Goal: Task Accomplishment & Management: Use online tool/utility

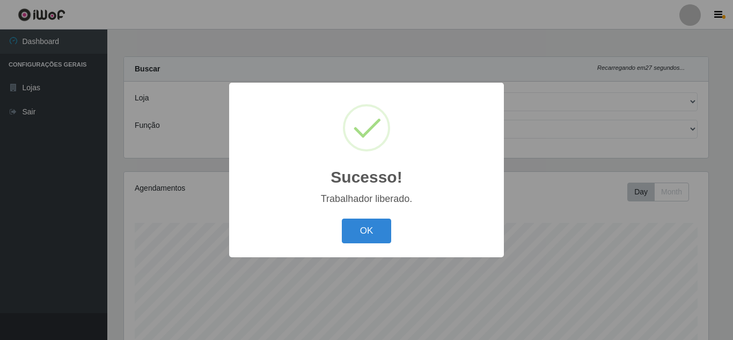
select select "225"
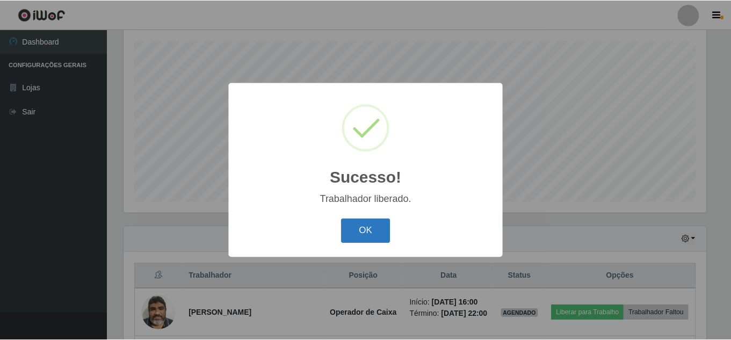
scroll to position [223, 585]
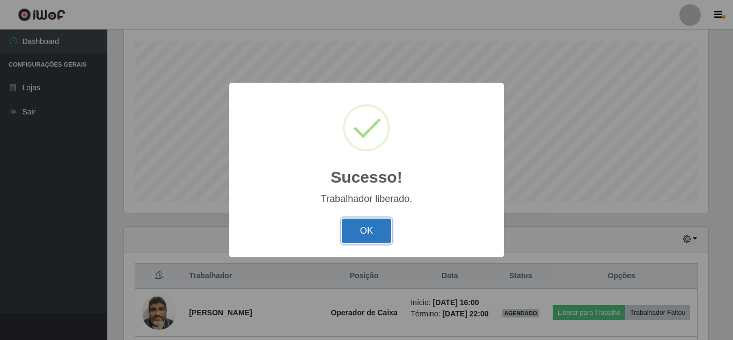
click at [369, 236] on button "OK" at bounding box center [367, 230] width 50 height 25
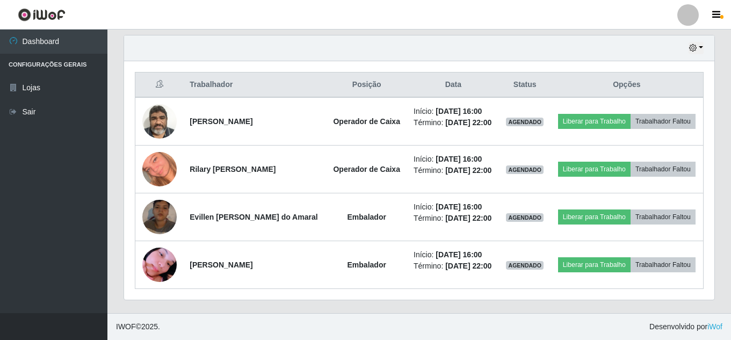
scroll to position [223, 590]
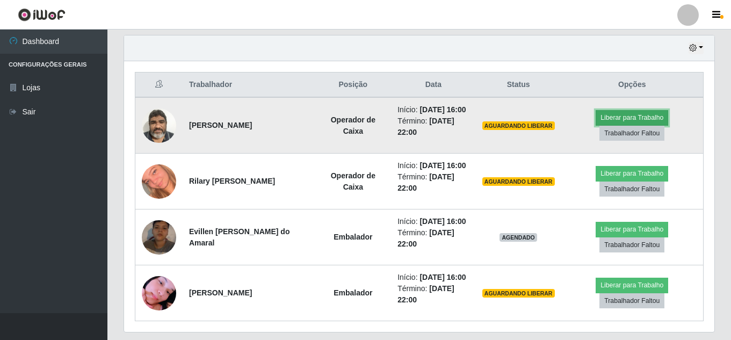
click at [630, 120] on button "Liberar para Trabalho" at bounding box center [631, 117] width 72 height 15
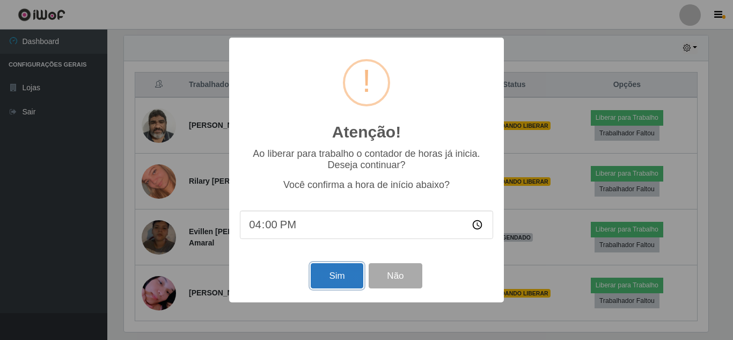
click at [335, 276] on button "Sim" at bounding box center [337, 275] width 52 height 25
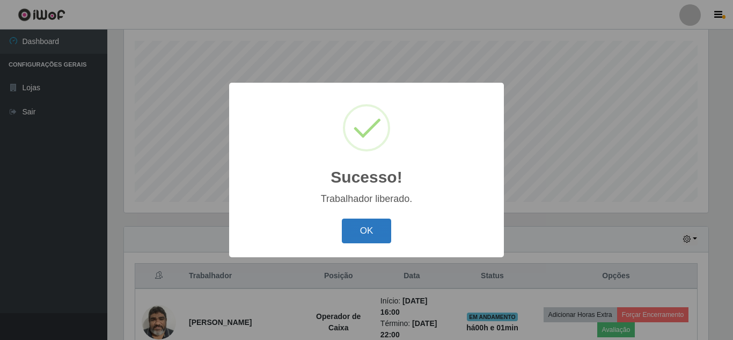
click at [375, 235] on button "OK" at bounding box center [367, 230] width 50 height 25
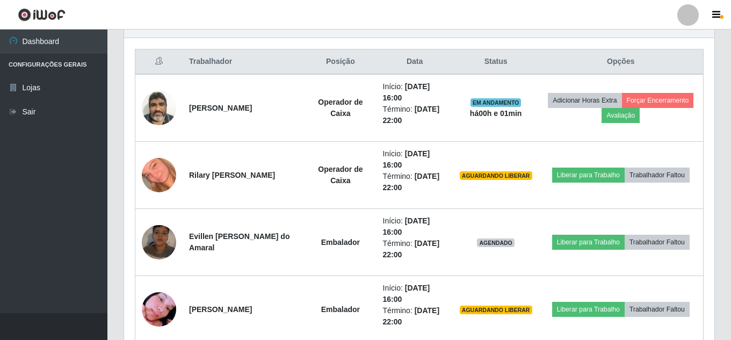
scroll to position [397, 0]
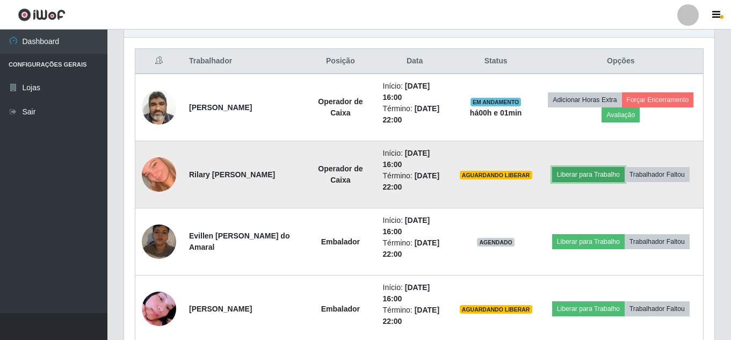
click at [595, 178] on button "Liberar para Trabalho" at bounding box center [588, 174] width 72 height 15
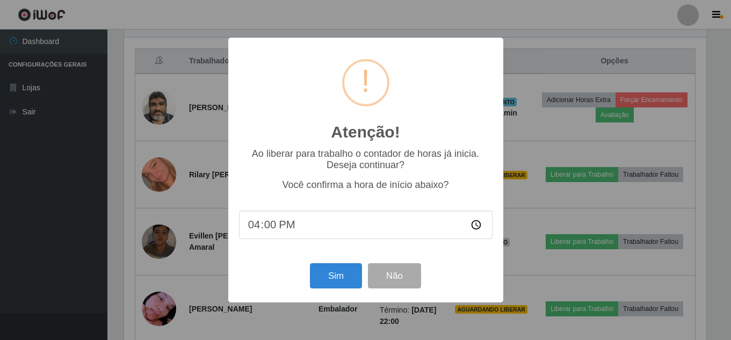
scroll to position [223, 585]
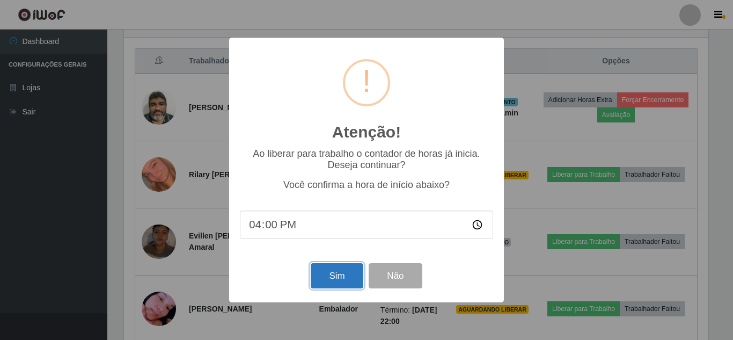
click at [334, 283] on button "Sim" at bounding box center [337, 275] width 52 height 25
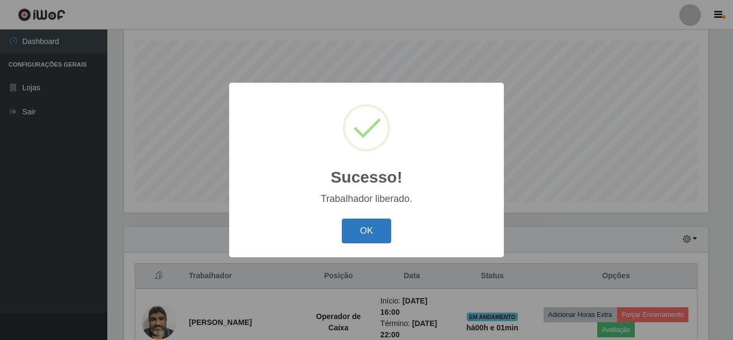
click at [369, 231] on button "OK" at bounding box center [367, 230] width 50 height 25
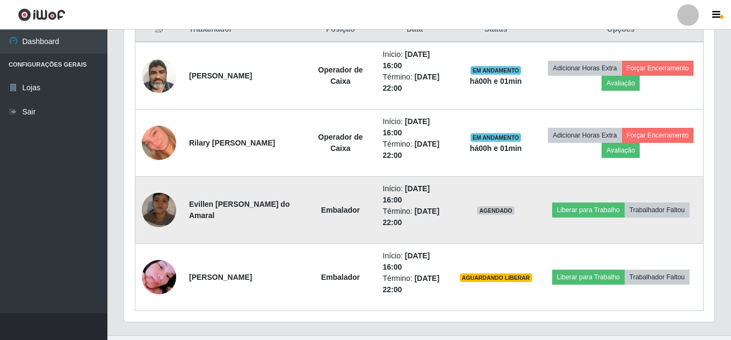
scroll to position [450, 0]
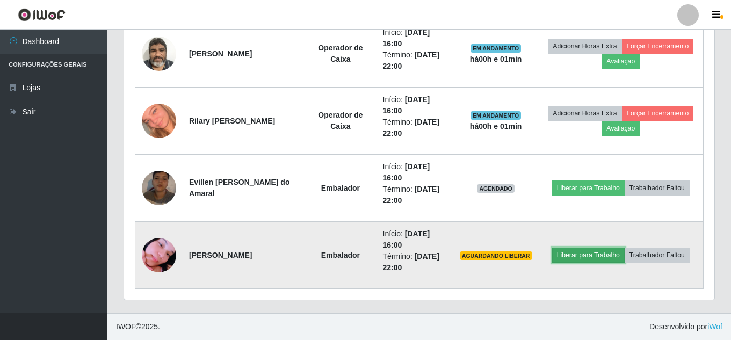
click at [597, 258] on button "Liberar para Trabalho" at bounding box center [588, 254] width 72 height 15
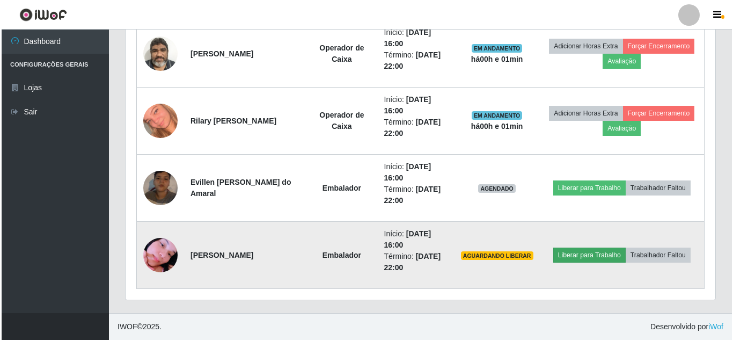
scroll to position [223, 585]
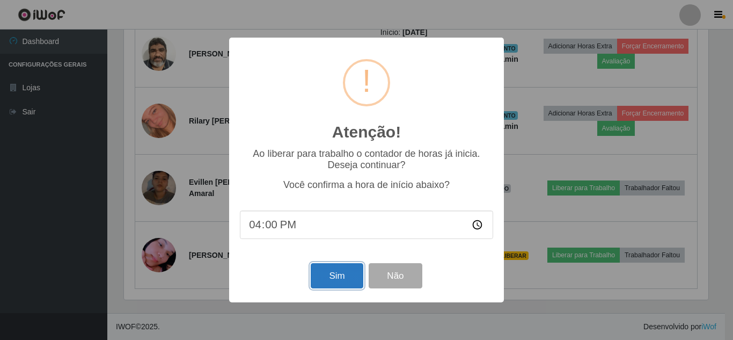
click at [334, 284] on button "Sim" at bounding box center [337, 275] width 52 height 25
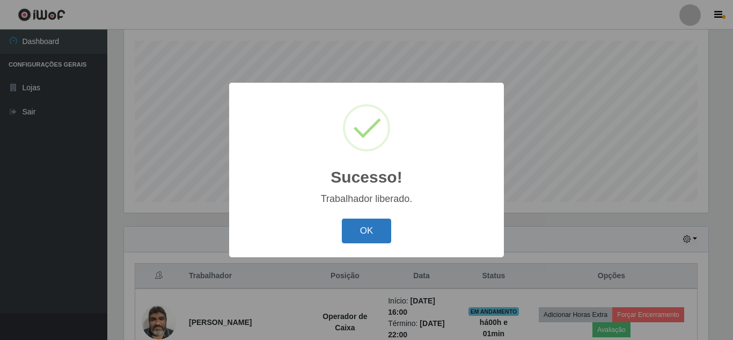
click at [376, 238] on button "OK" at bounding box center [367, 230] width 50 height 25
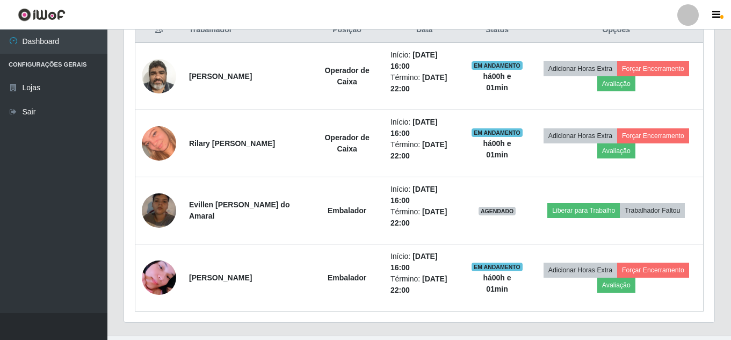
scroll to position [450, 0]
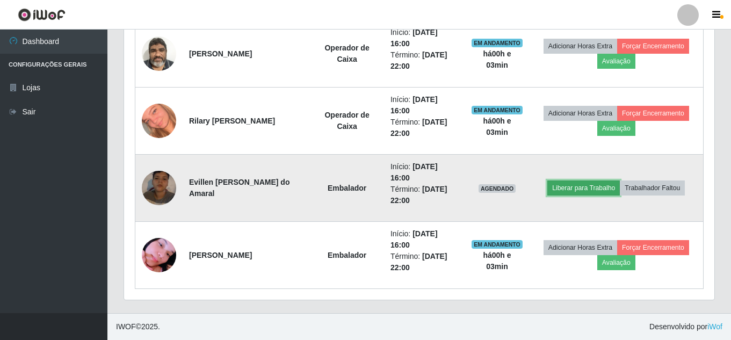
click at [577, 192] on button "Liberar para Trabalho" at bounding box center [583, 187] width 72 height 15
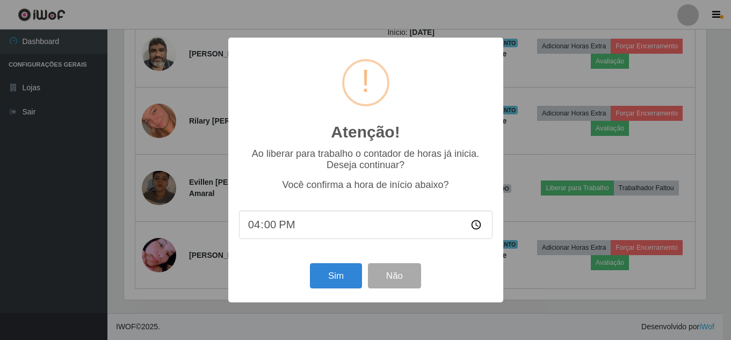
scroll to position [223, 585]
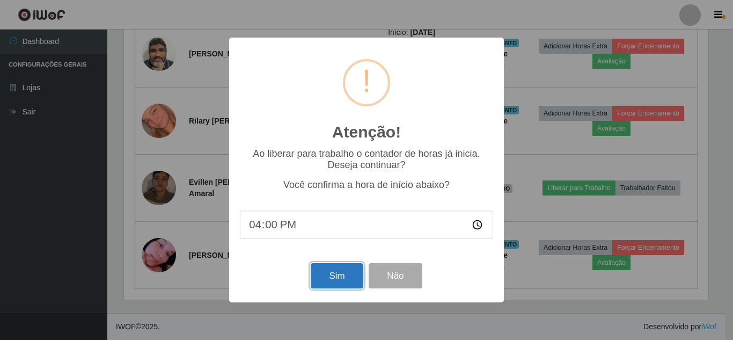
click at [353, 278] on button "Sim" at bounding box center [337, 275] width 52 height 25
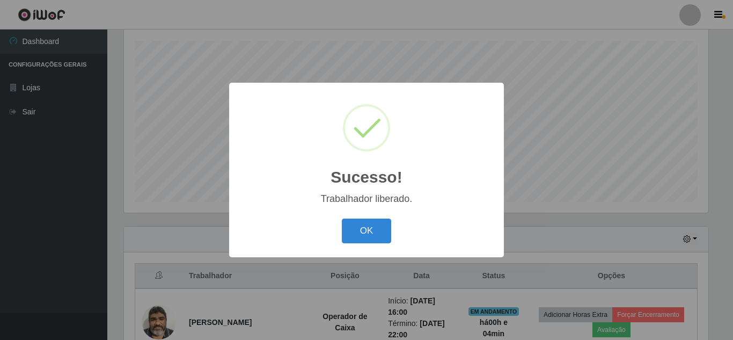
click at [342, 218] on button "OK" at bounding box center [367, 230] width 50 height 25
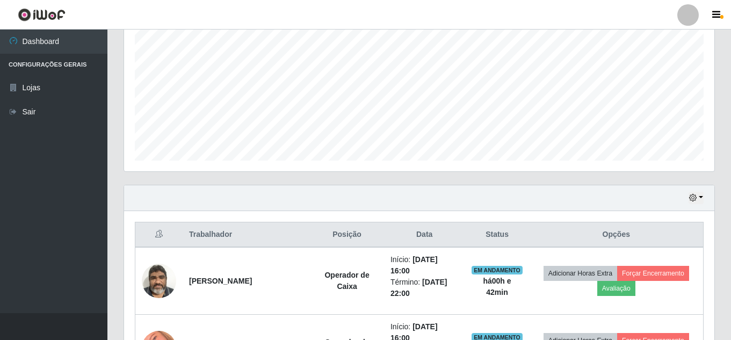
scroll to position [230, 0]
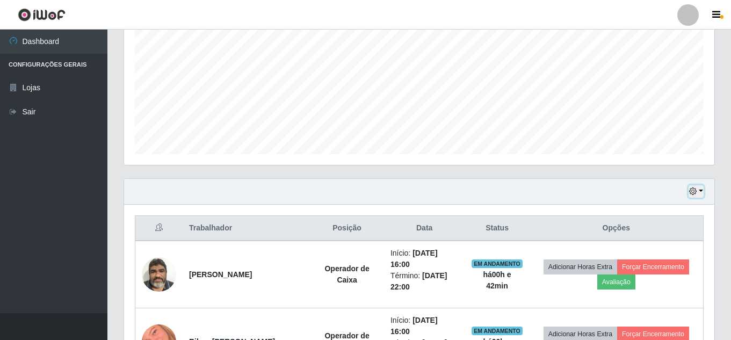
click at [695, 195] on icon "button" at bounding box center [693, 191] width 8 height 8
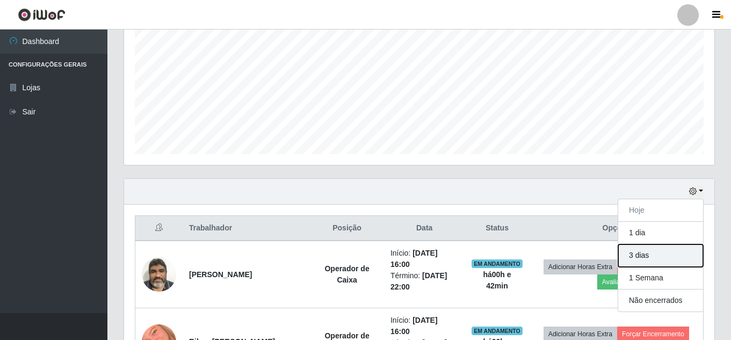
click at [636, 260] on button "3 dias" at bounding box center [660, 255] width 85 height 23
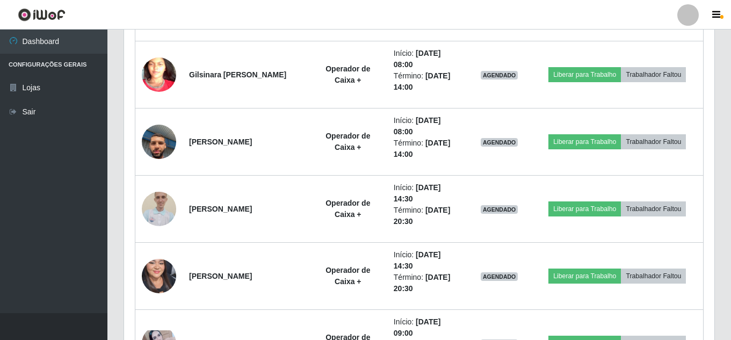
scroll to position [957, 0]
